Goal: Obtain resource: Download file/media

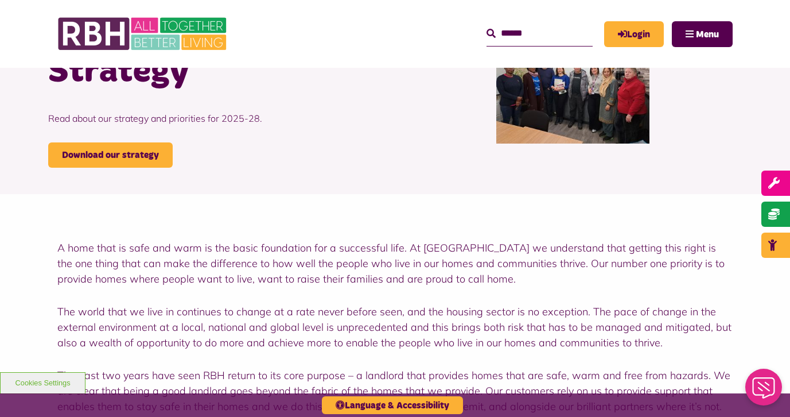
scroll to position [162, 0]
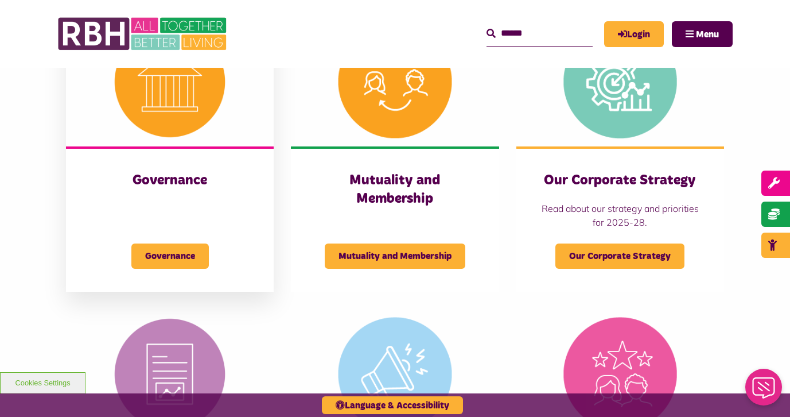
scroll to position [543, 0]
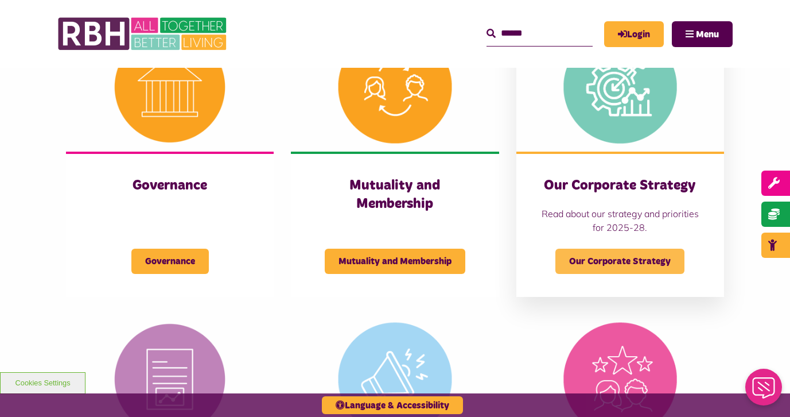
click at [631, 248] on span "Our Corporate Strategy" at bounding box center [619, 260] width 129 height 25
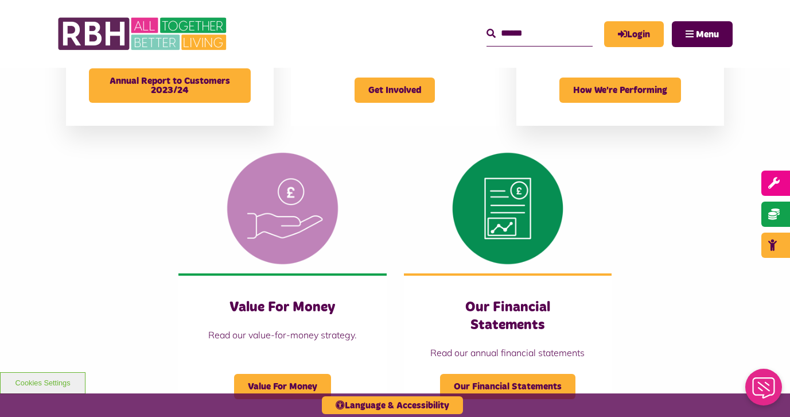
scroll to position [1036, 0]
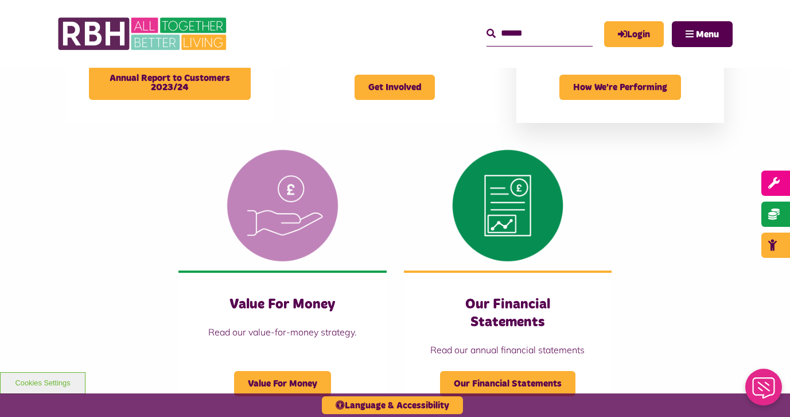
click at [672, 98] on div "How We're Performing How we're performing against the Tenant Satisfaction Measu…" at bounding box center [620, 37] width 208 height 172
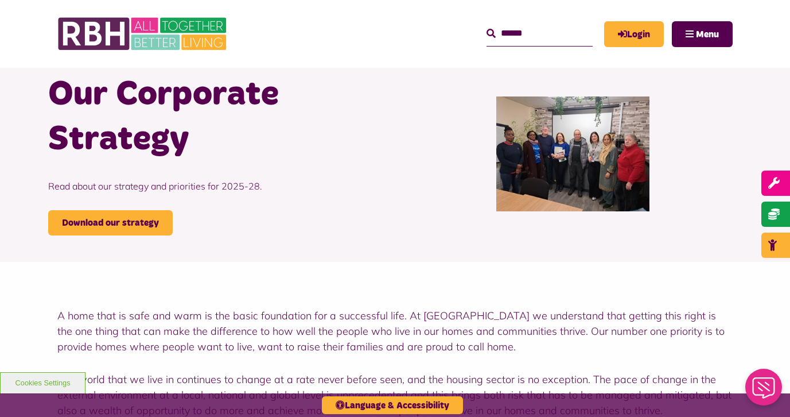
scroll to position [51, 0]
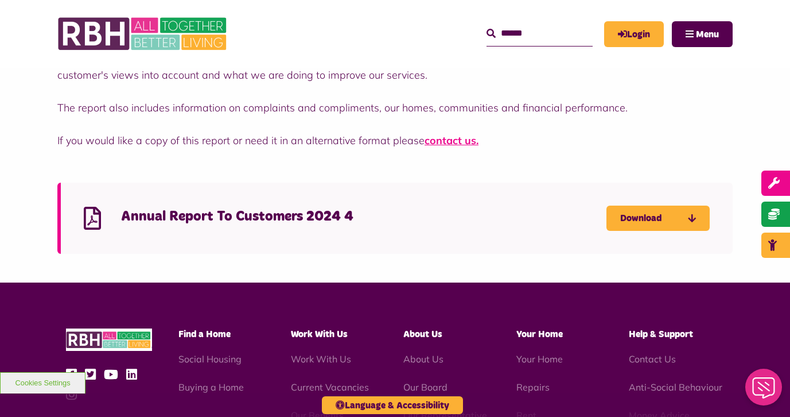
scroll to position [337, 0]
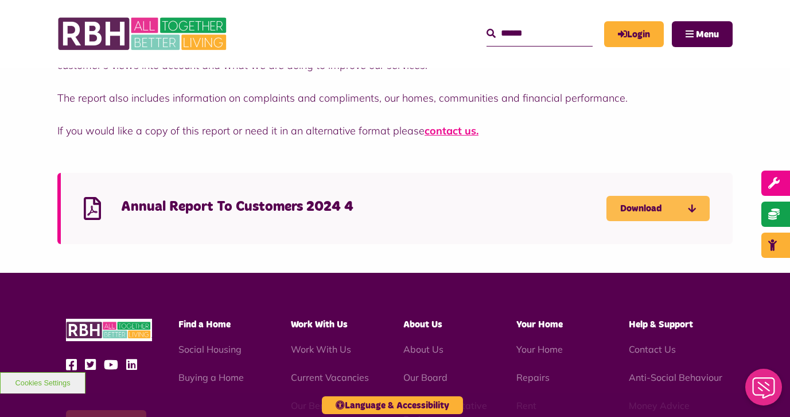
click at [662, 209] on link "Download" at bounding box center [657, 208] width 103 height 25
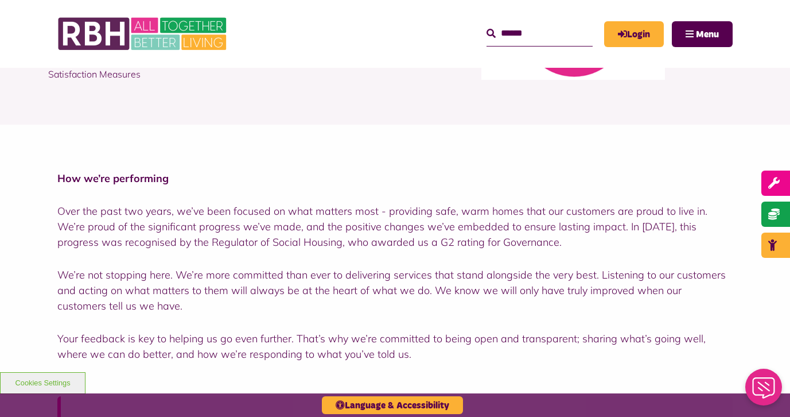
scroll to position [172, 0]
